Goal: Find specific page/section: Find specific page/section

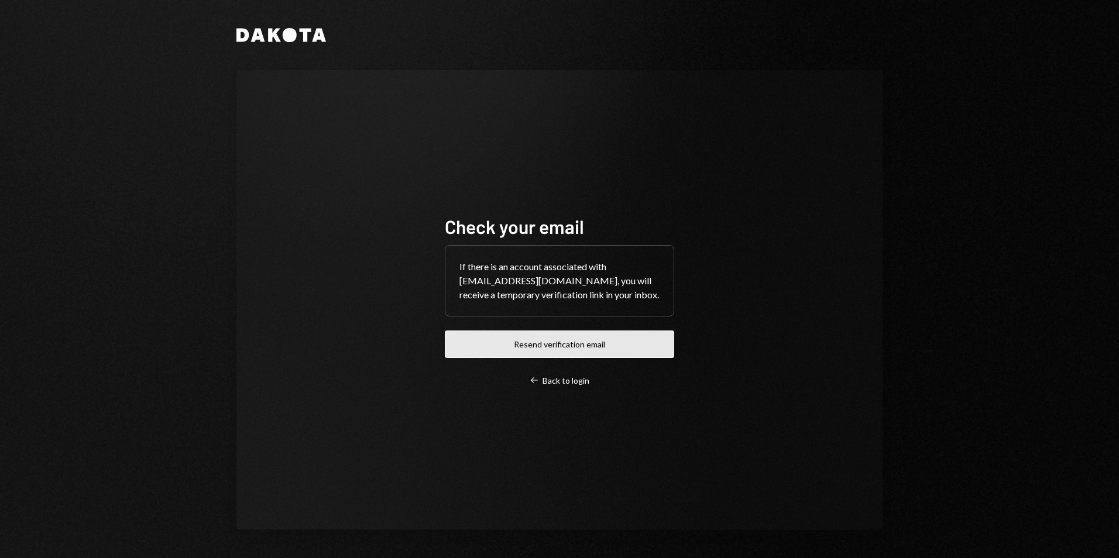
click at [546, 345] on button "Resend verification email" at bounding box center [559, 344] width 229 height 27
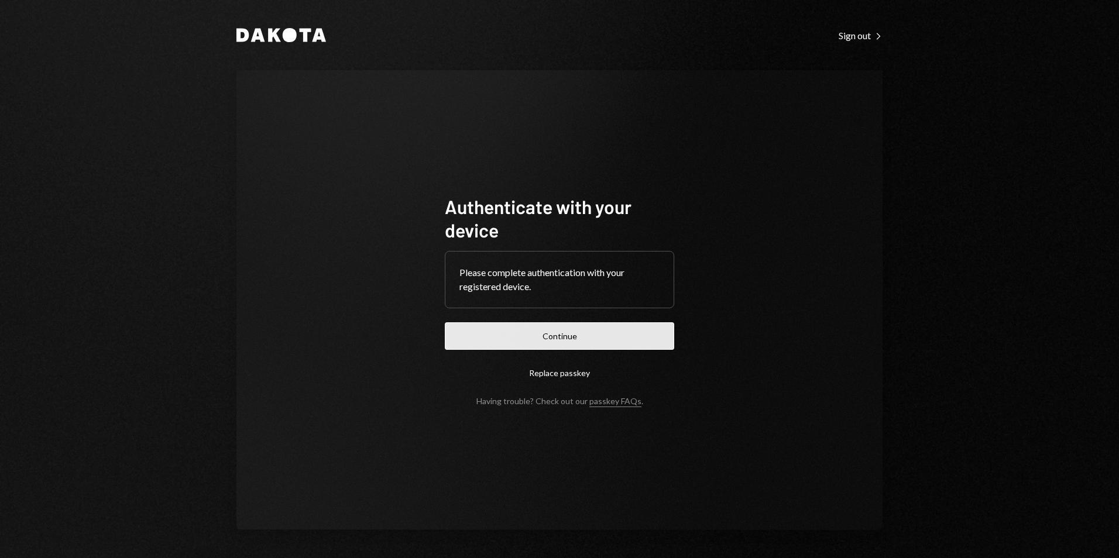
click at [565, 332] on button "Continue" at bounding box center [559, 335] width 229 height 27
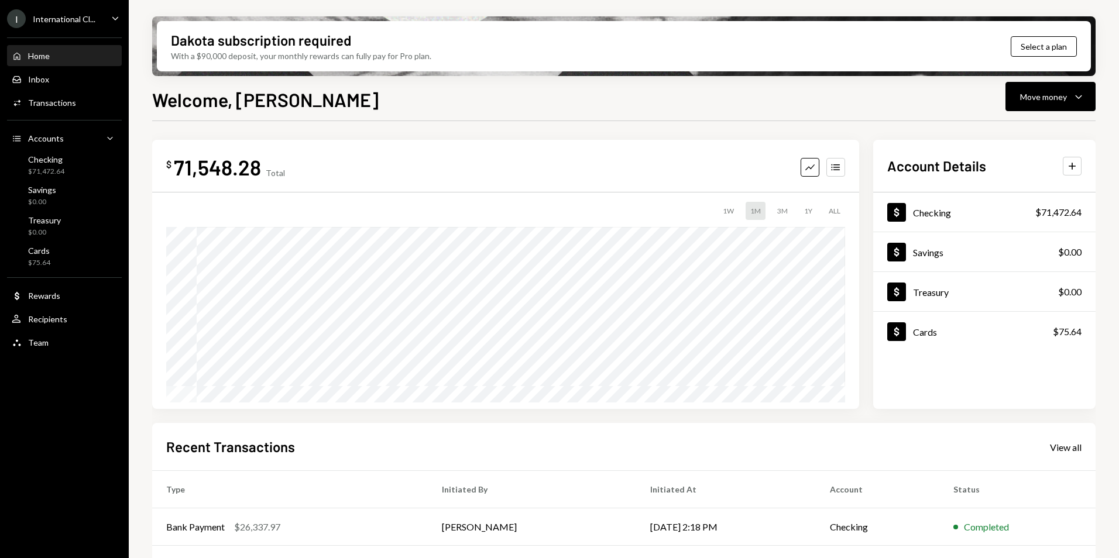
click at [55, 19] on div "International Cl..." at bounding box center [64, 19] width 63 height 10
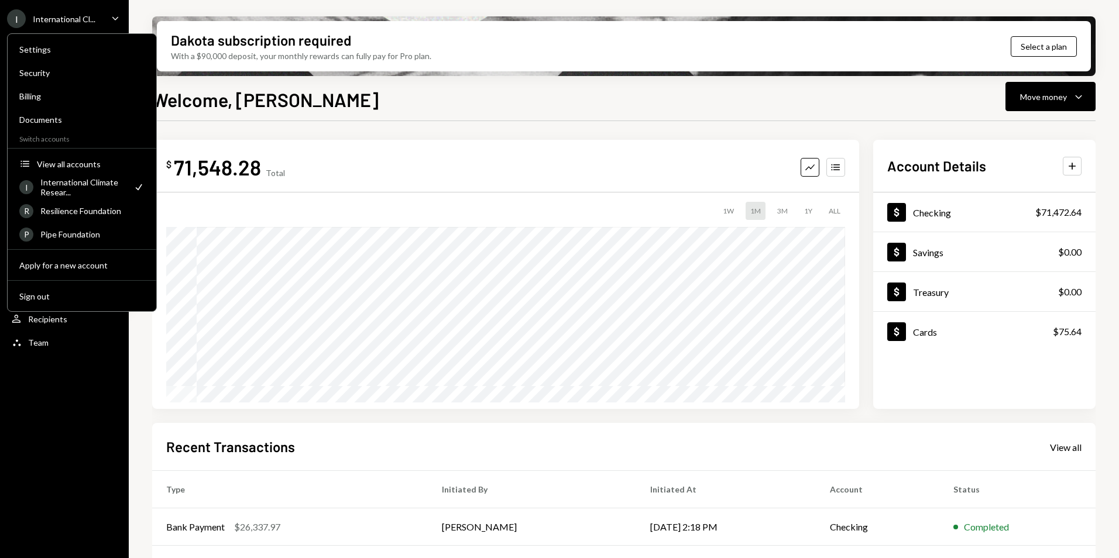
click at [437, 105] on div "Welcome, [PERSON_NAME] Move money Caret Down" at bounding box center [623, 98] width 943 height 26
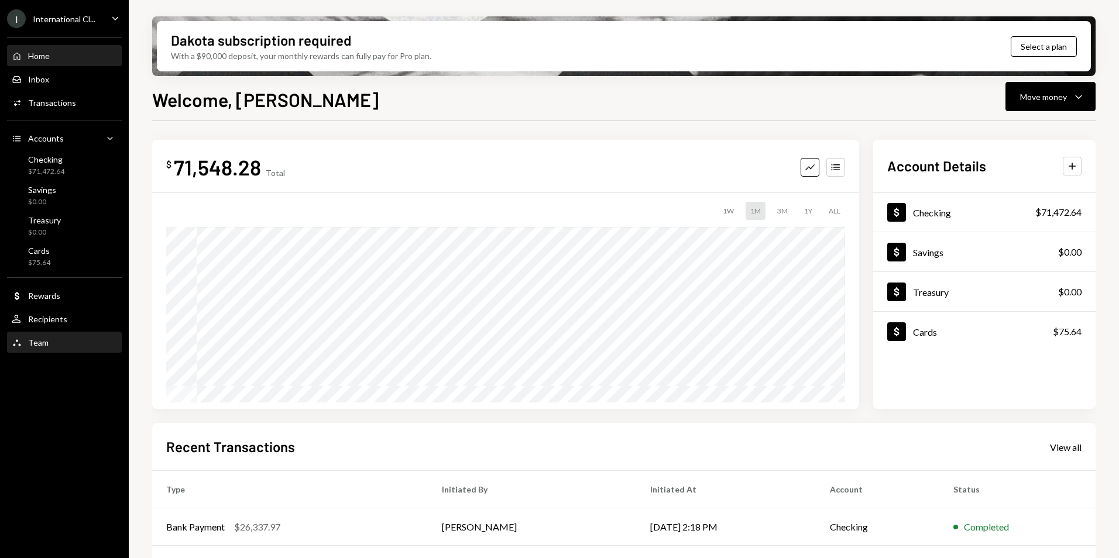
click at [41, 341] on div "Team" at bounding box center [38, 343] width 20 height 10
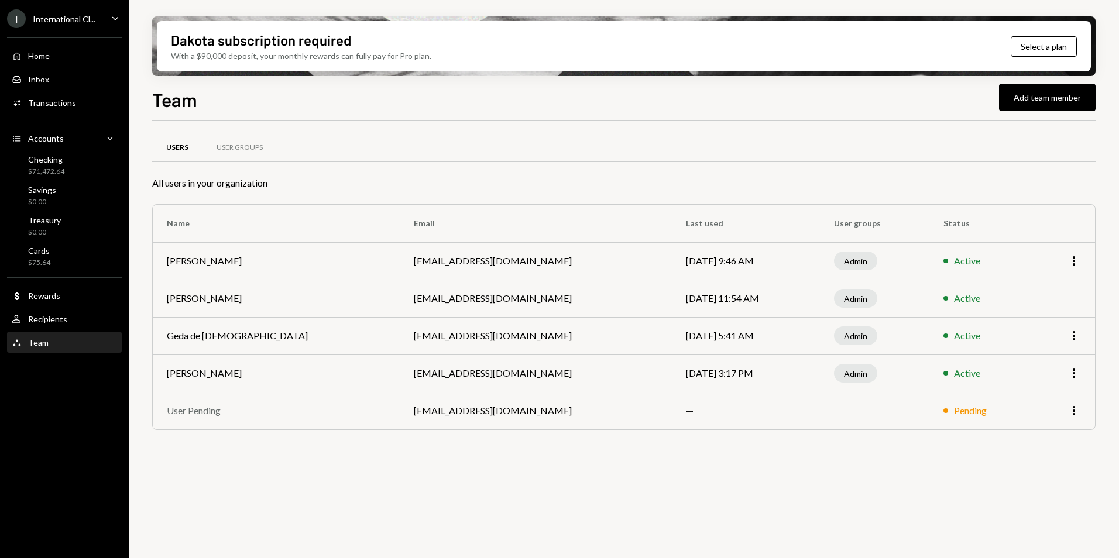
click at [744, 347] on div "Users User Groups All users in your organization Name Email Last used User grou…" at bounding box center [623, 297] width 943 height 314
